Goal: Transaction & Acquisition: Purchase product/service

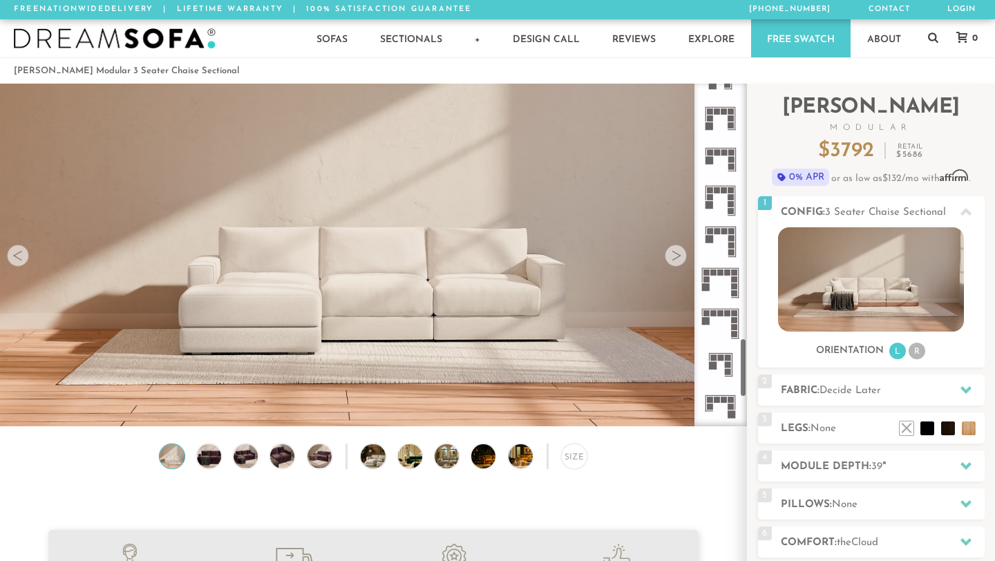
scroll to position [1466, 0]
click at [204, 452] on img at bounding box center [208, 456] width 29 height 24
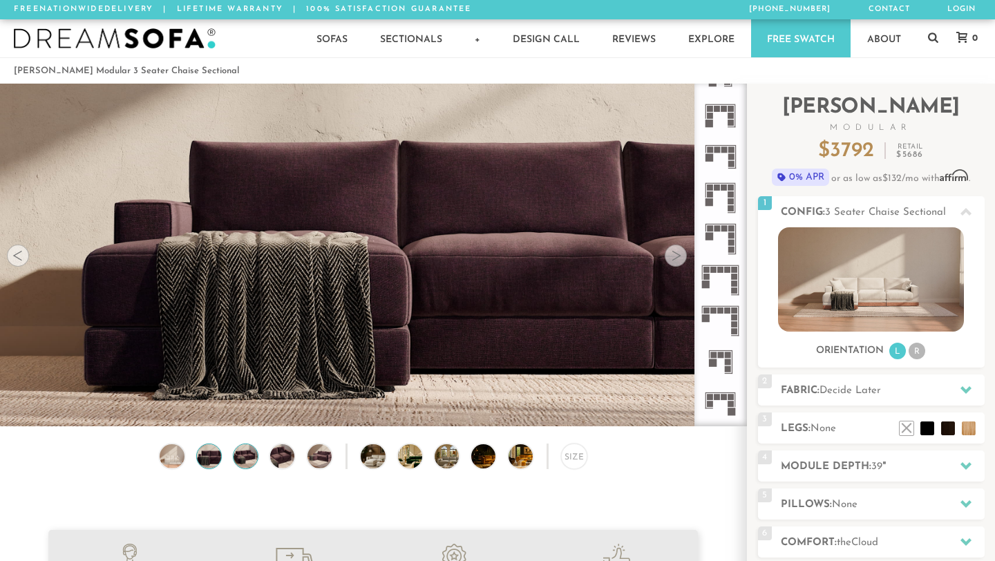
click at [246, 454] on img at bounding box center [246, 456] width 29 height 24
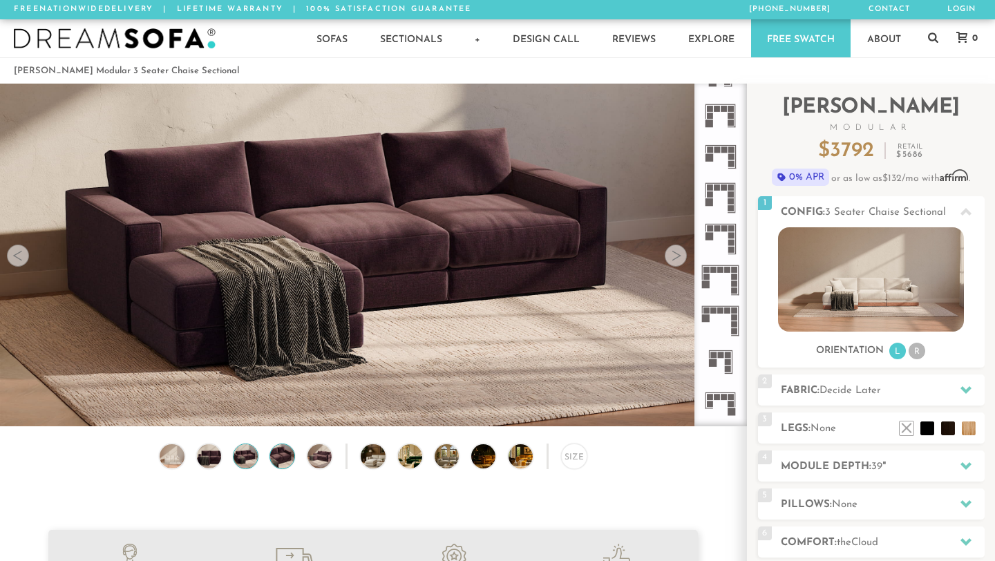
click at [283, 457] on img at bounding box center [282, 456] width 29 height 24
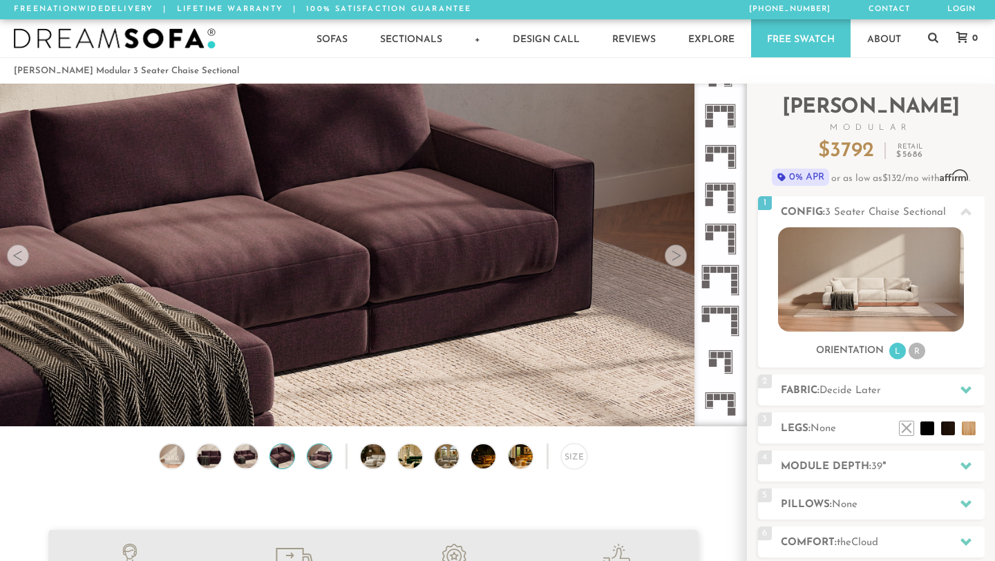
click at [325, 462] on img at bounding box center [319, 456] width 29 height 24
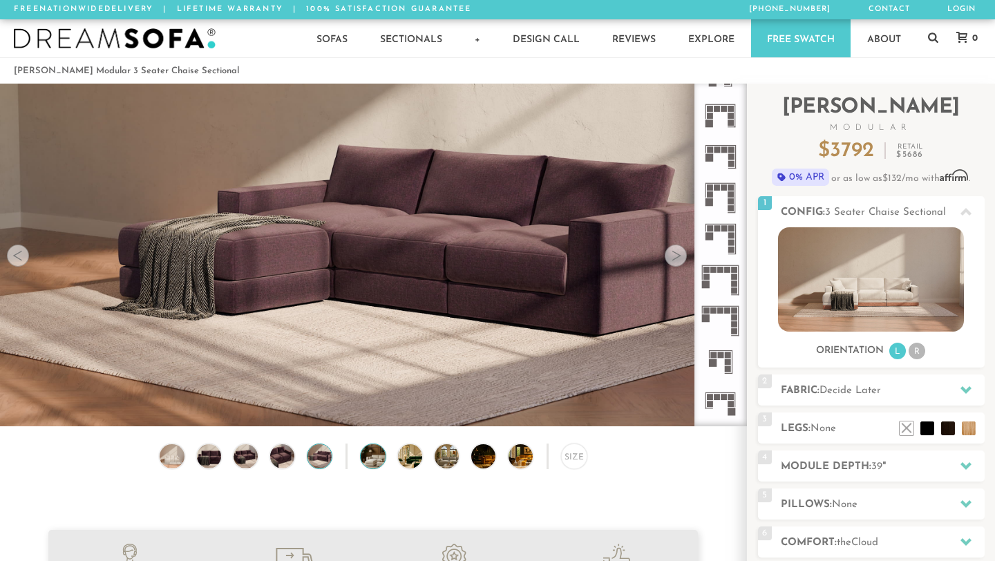
click at [364, 461] on img at bounding box center [382, 456] width 43 height 24
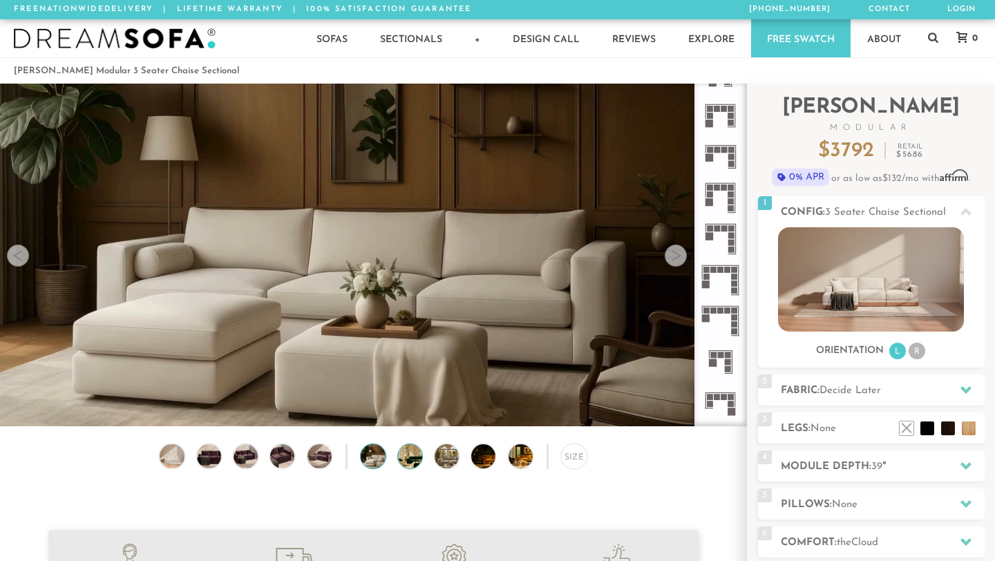
click at [411, 452] on img at bounding box center [419, 456] width 43 height 24
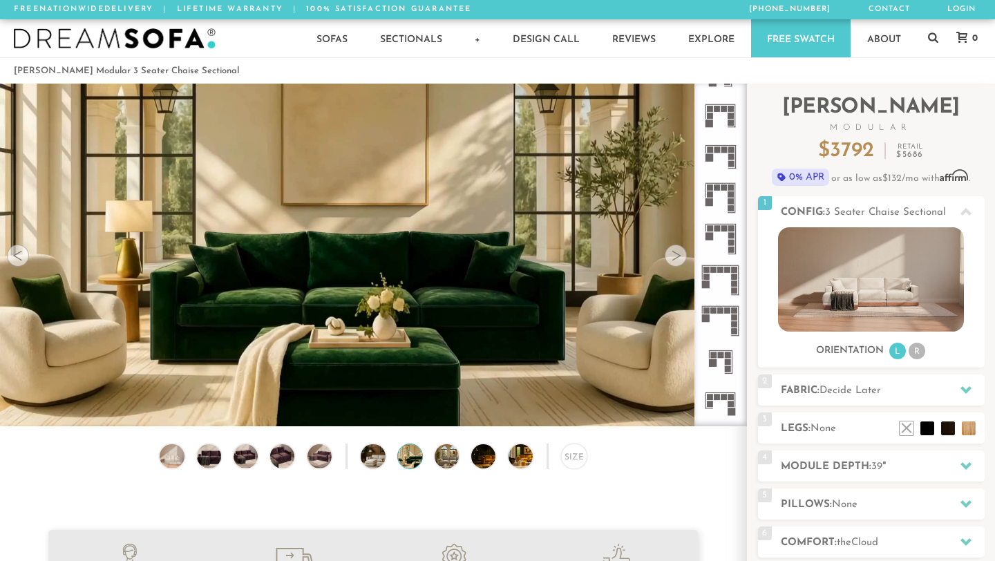
click at [411, 452] on img at bounding box center [419, 456] width 43 height 24
click at [462, 452] on div "Size" at bounding box center [373, 460] width 746 height 32
click at [479, 452] on img at bounding box center [492, 456] width 43 height 24
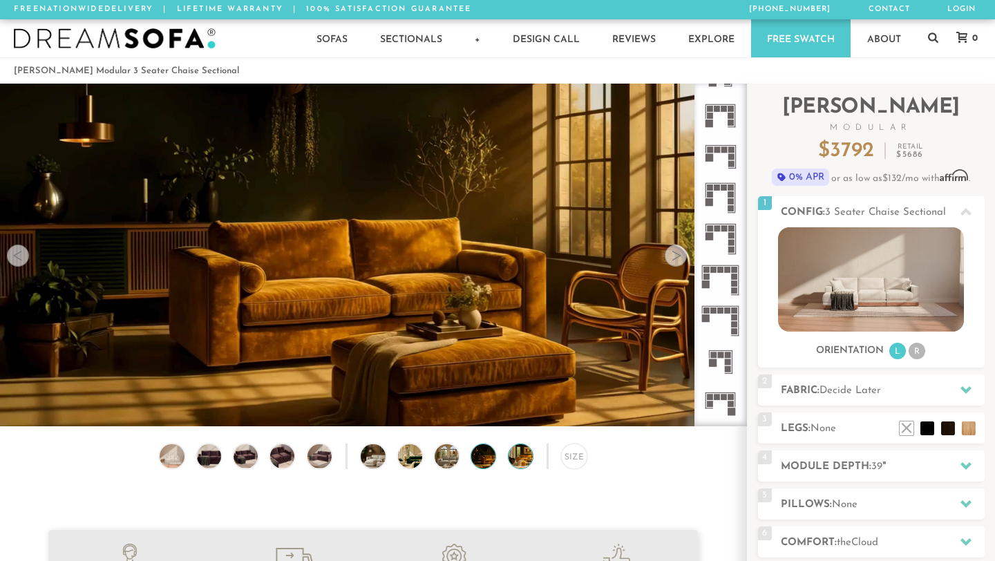
click at [529, 461] on img at bounding box center [530, 456] width 43 height 24
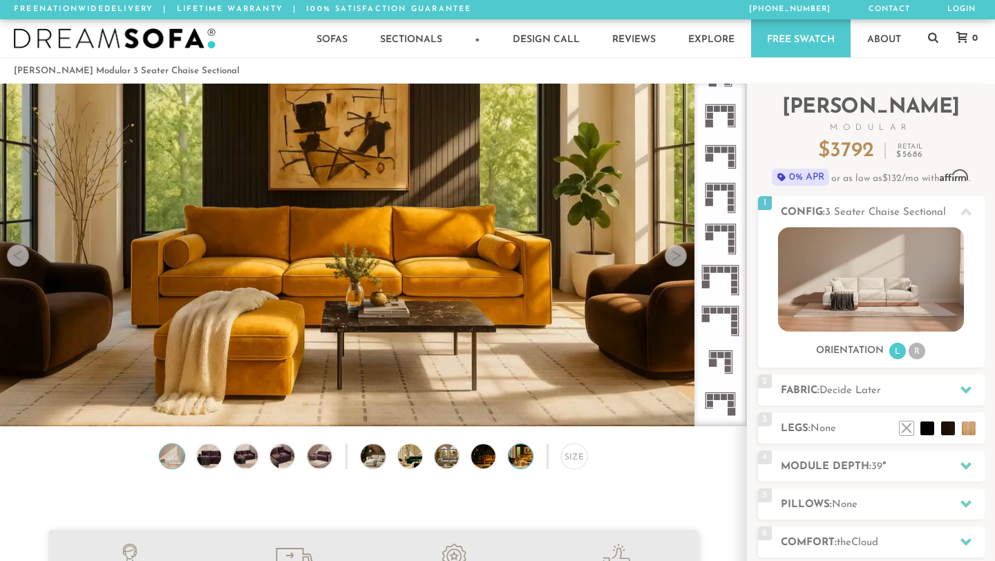
click at [184, 457] on img at bounding box center [172, 456] width 29 height 24
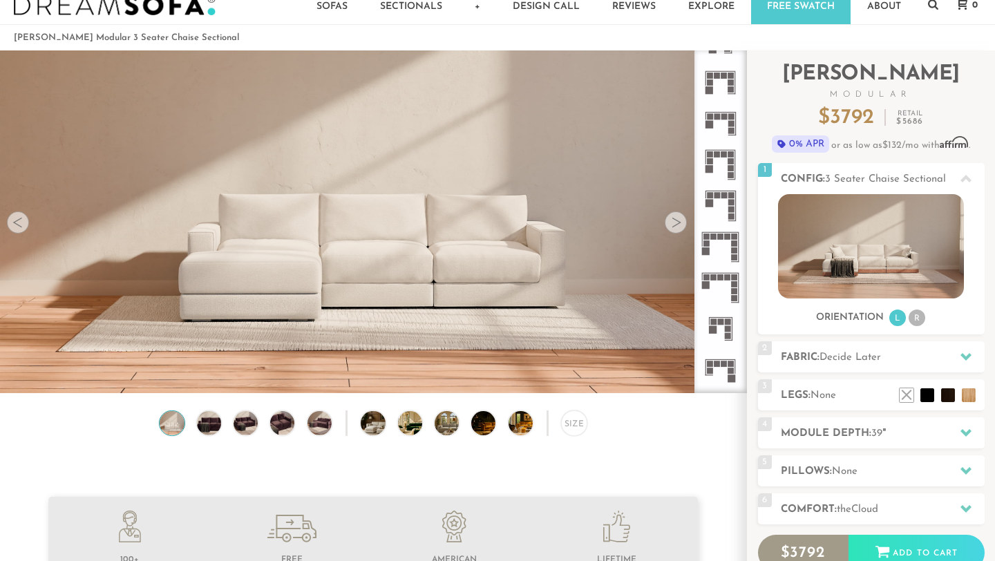
scroll to position [44, 0]
